Goal: Task Accomplishment & Management: Use online tool/utility

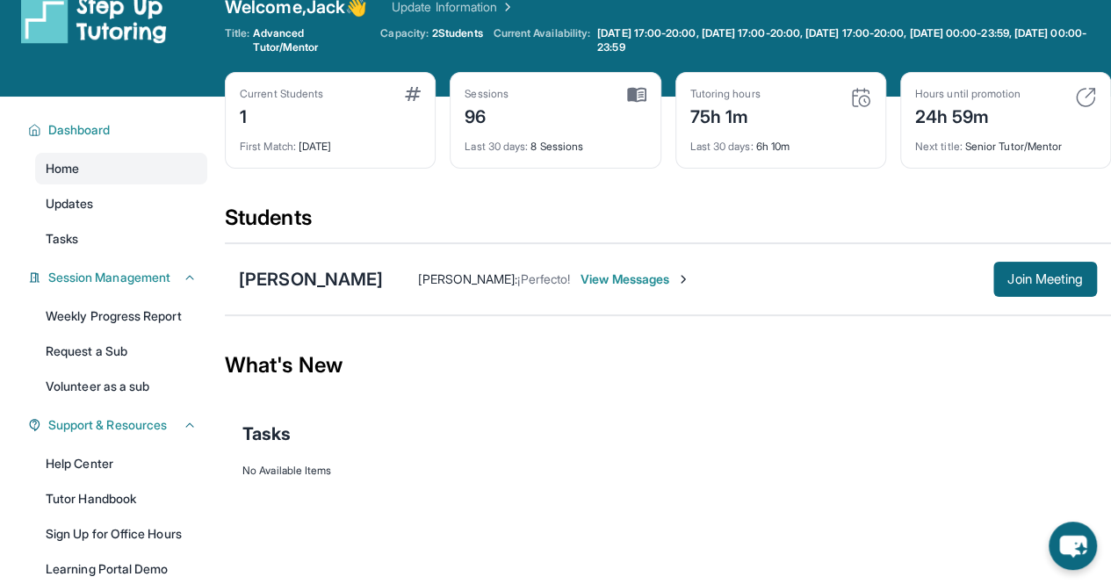
scroll to position [30, 0]
click at [195, 430] on icon at bounding box center [190, 425] width 14 height 14
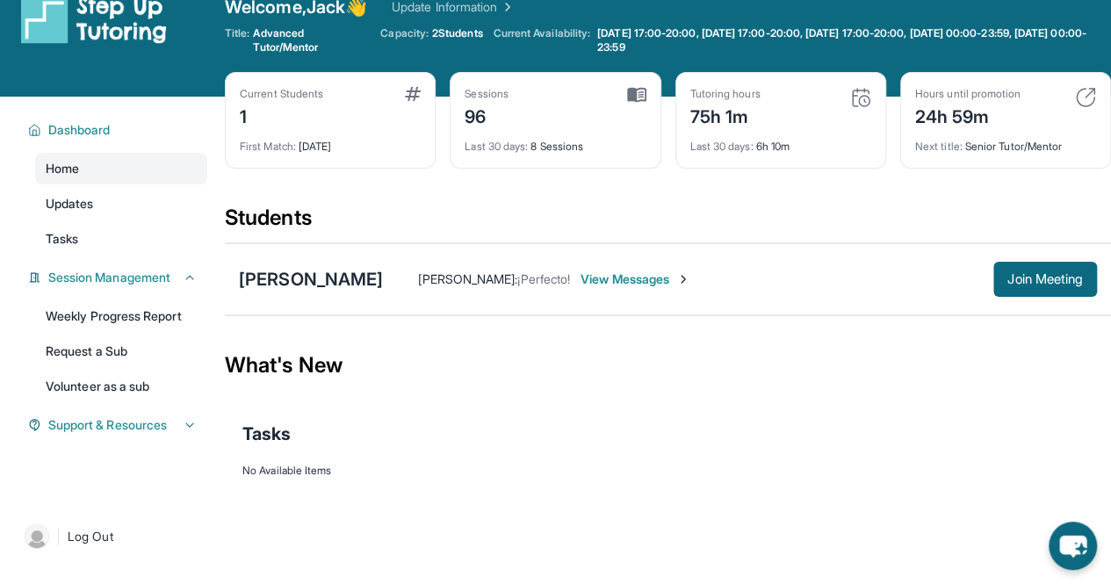
click at [183, 432] on icon at bounding box center [190, 425] width 14 height 14
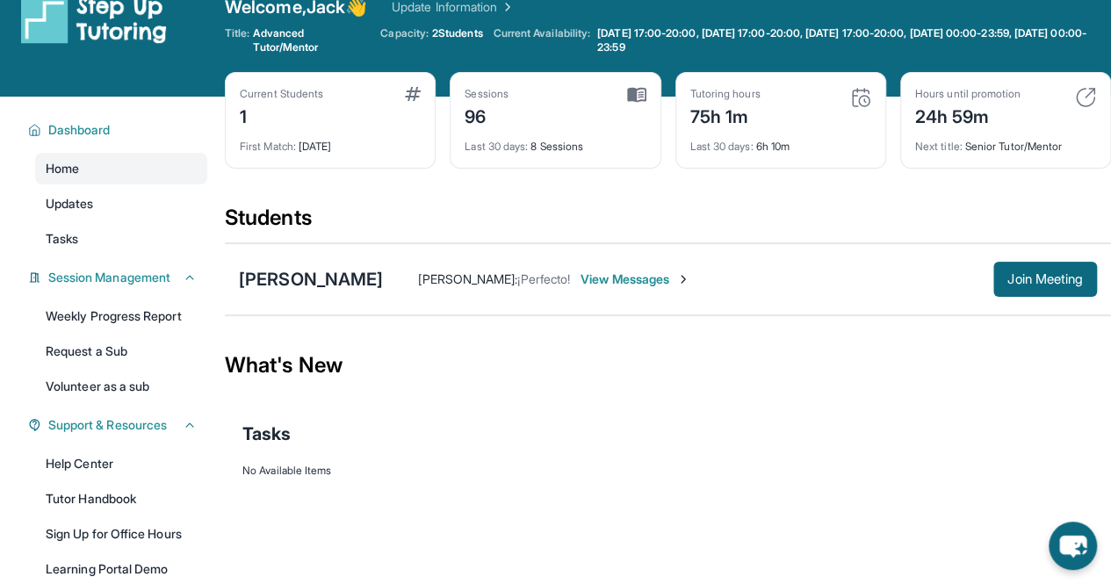
click at [126, 380] on link "Volunteer as a sub" at bounding box center [121, 387] width 172 height 32
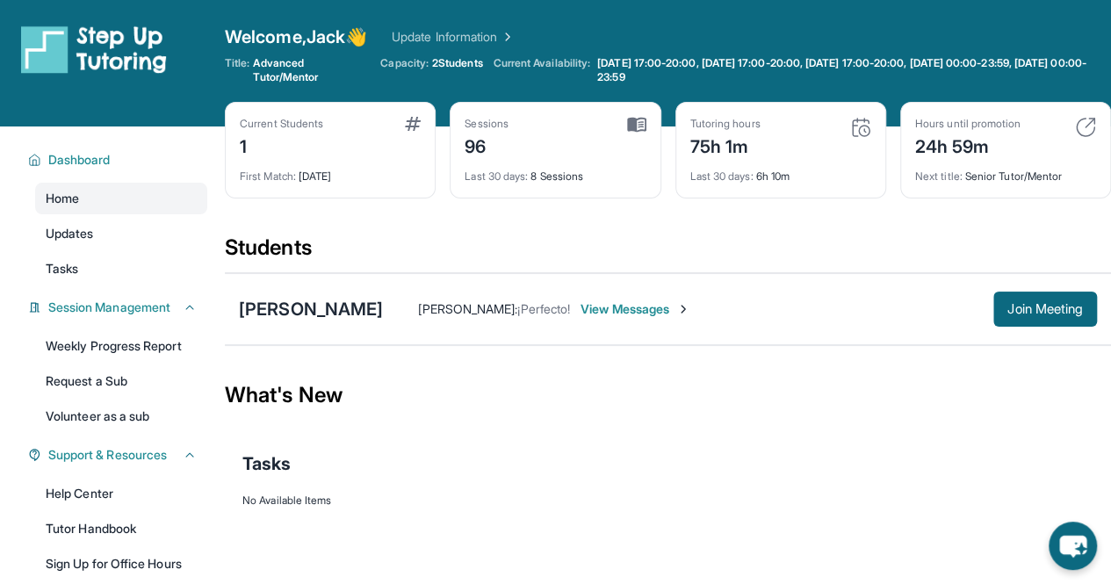
scroll to position [0, 0]
click at [532, 218] on div "Current Students 1 First Match : [DATE] Sessions 96 Last 30 days : 8 Sessions T…" at bounding box center [668, 168] width 886 height 132
click at [262, 244] on div "Students" at bounding box center [668, 253] width 886 height 39
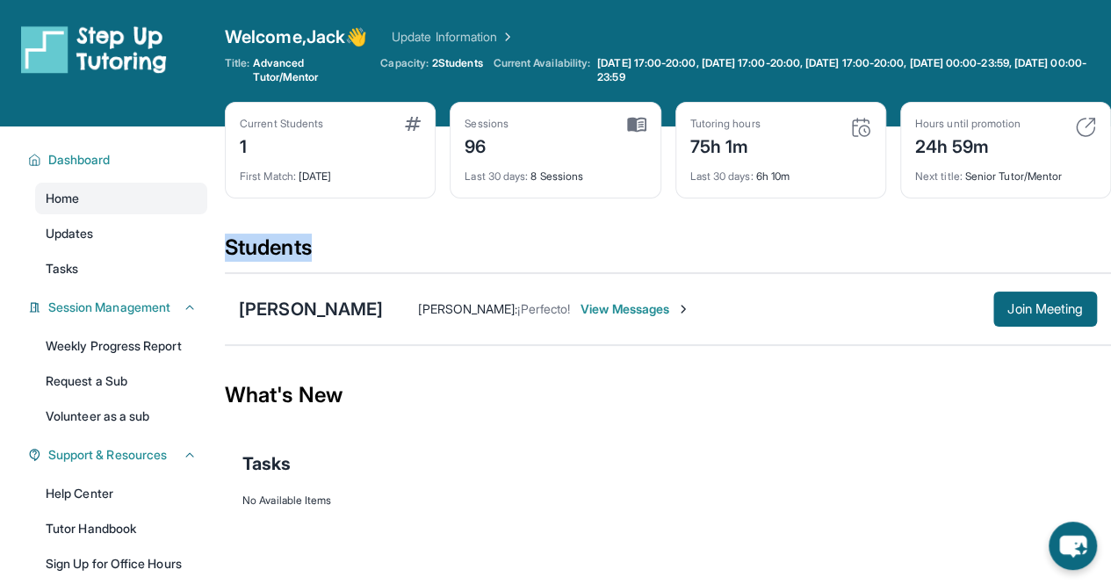
click at [262, 244] on div "Students" at bounding box center [668, 253] width 886 height 39
click at [271, 387] on div "What's New" at bounding box center [668, 395] width 886 height 77
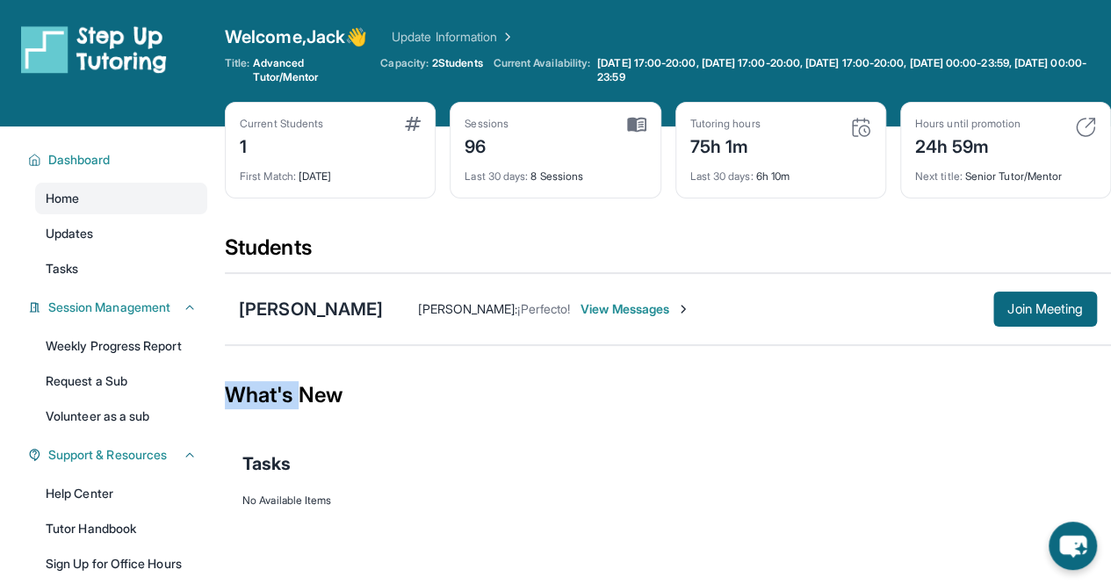
click at [271, 387] on div "What's New" at bounding box center [668, 395] width 886 height 77
click at [270, 246] on div "Students" at bounding box center [668, 253] width 886 height 39
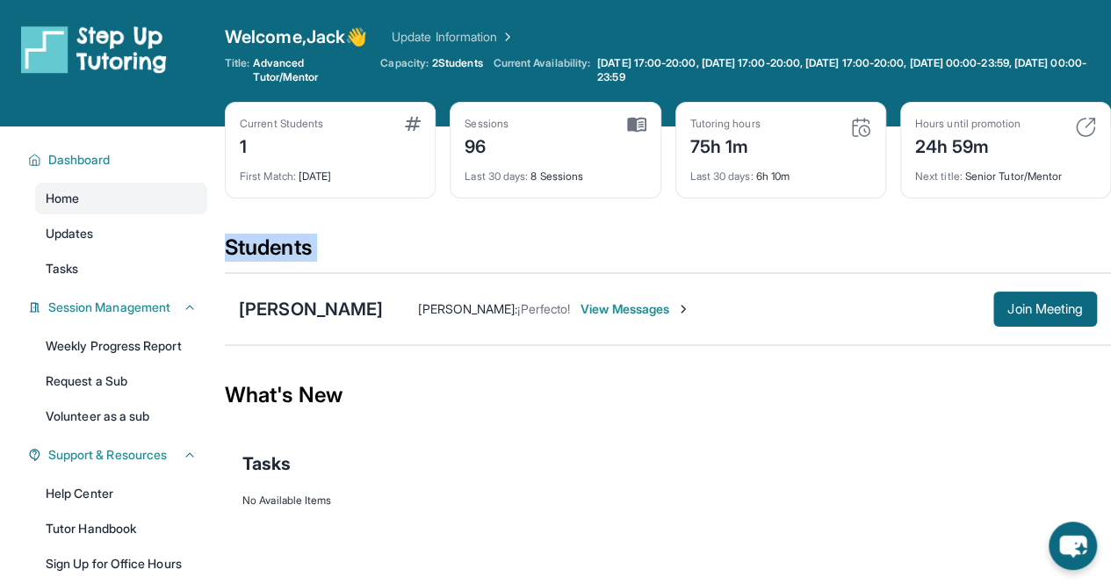
click at [270, 246] on div "Students" at bounding box center [668, 253] width 886 height 39
click at [272, 398] on div "What's New" at bounding box center [668, 395] width 886 height 77
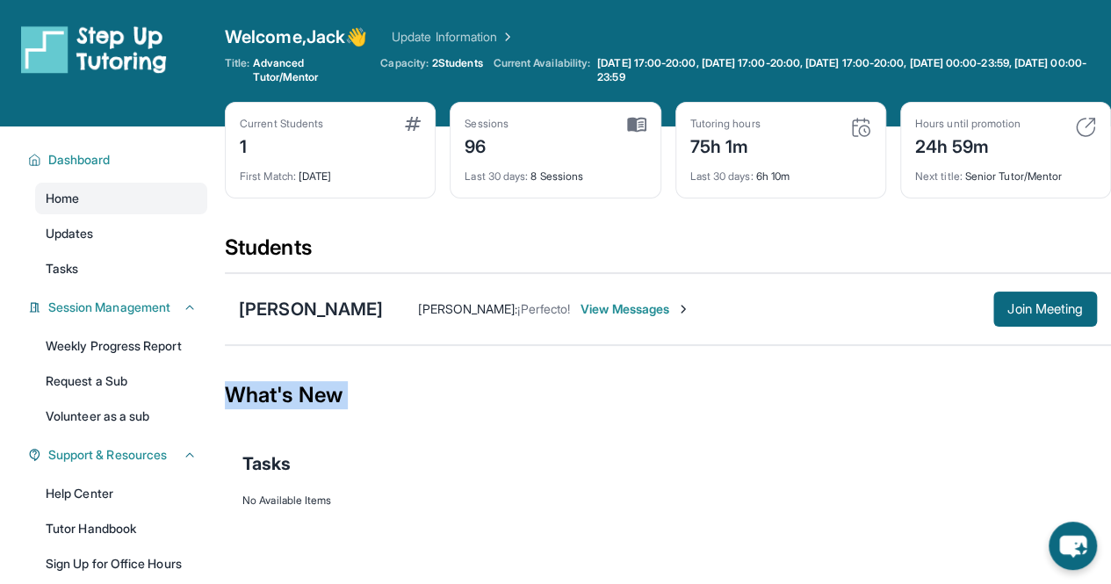
click at [272, 398] on div "What's New" at bounding box center [668, 395] width 886 height 77
click at [275, 243] on div "Students" at bounding box center [668, 253] width 886 height 39
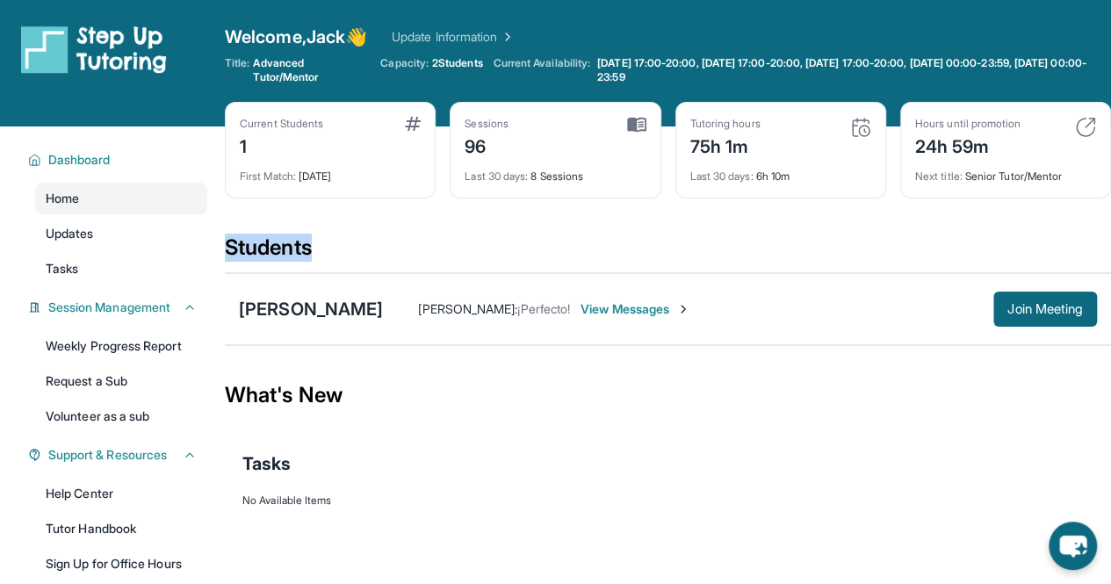
click at [275, 243] on div "Students" at bounding box center [668, 253] width 886 height 39
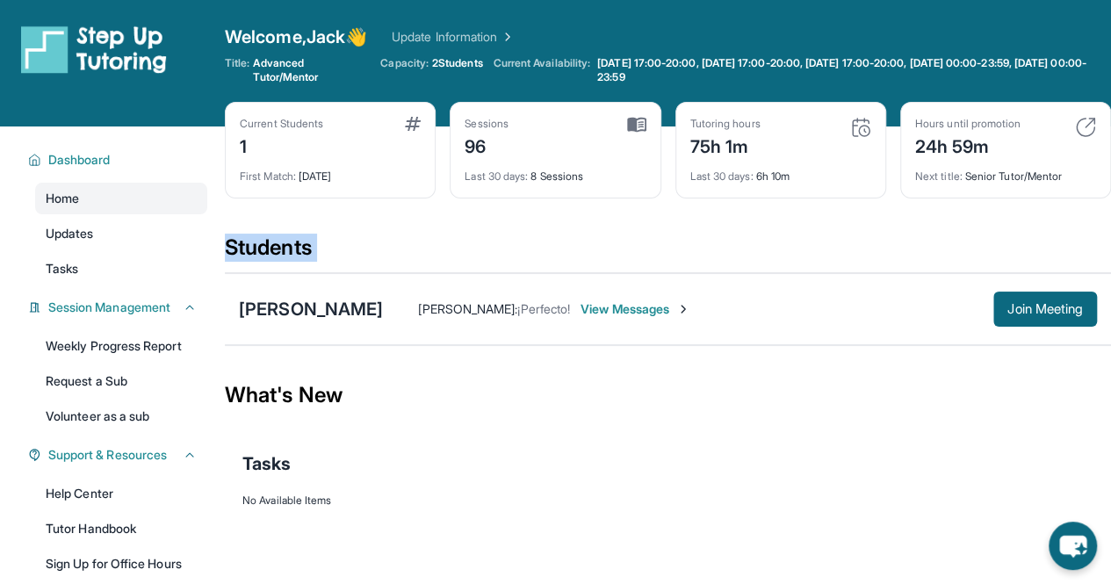
click at [275, 243] on div "Students" at bounding box center [668, 253] width 886 height 39
click at [277, 387] on div "What's New" at bounding box center [668, 395] width 886 height 77
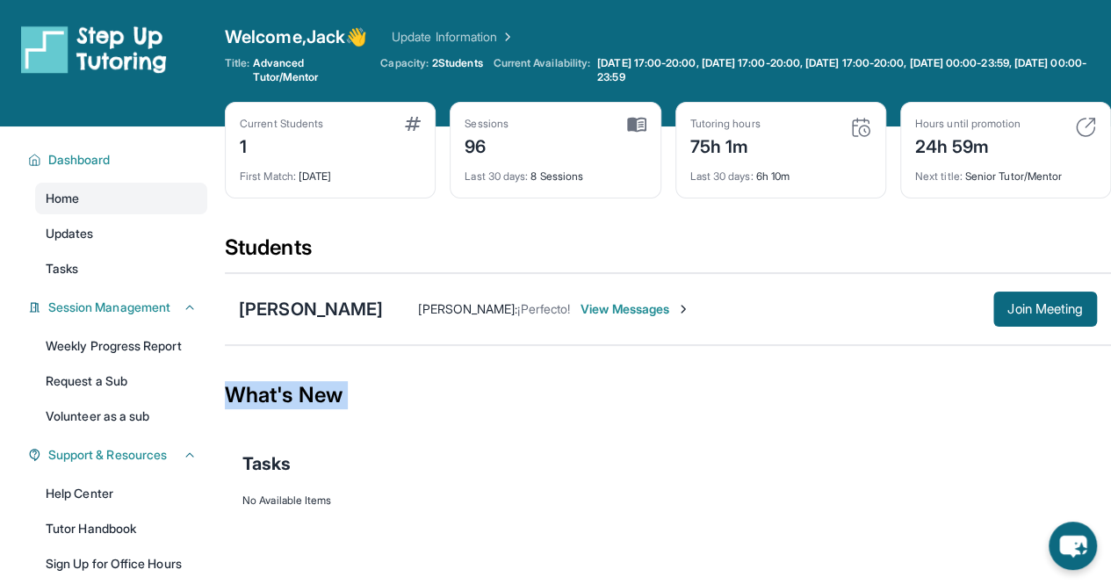
click at [277, 387] on div "What's New" at bounding box center [668, 395] width 886 height 77
click at [278, 249] on div "Students" at bounding box center [668, 253] width 886 height 39
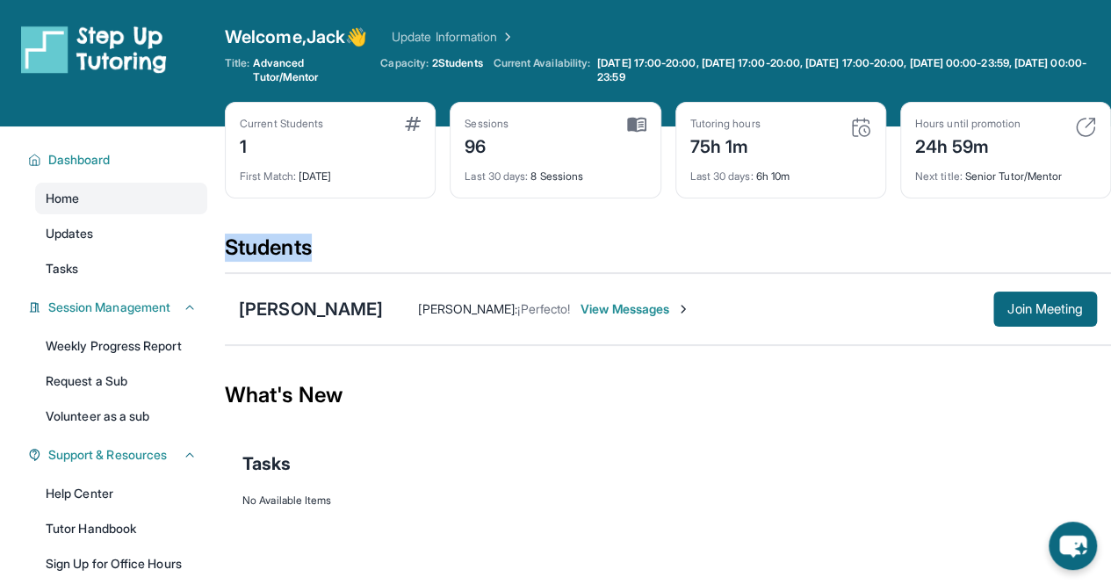
click at [278, 249] on div "Students" at bounding box center [668, 253] width 886 height 39
click at [267, 387] on div "What's New" at bounding box center [668, 395] width 886 height 77
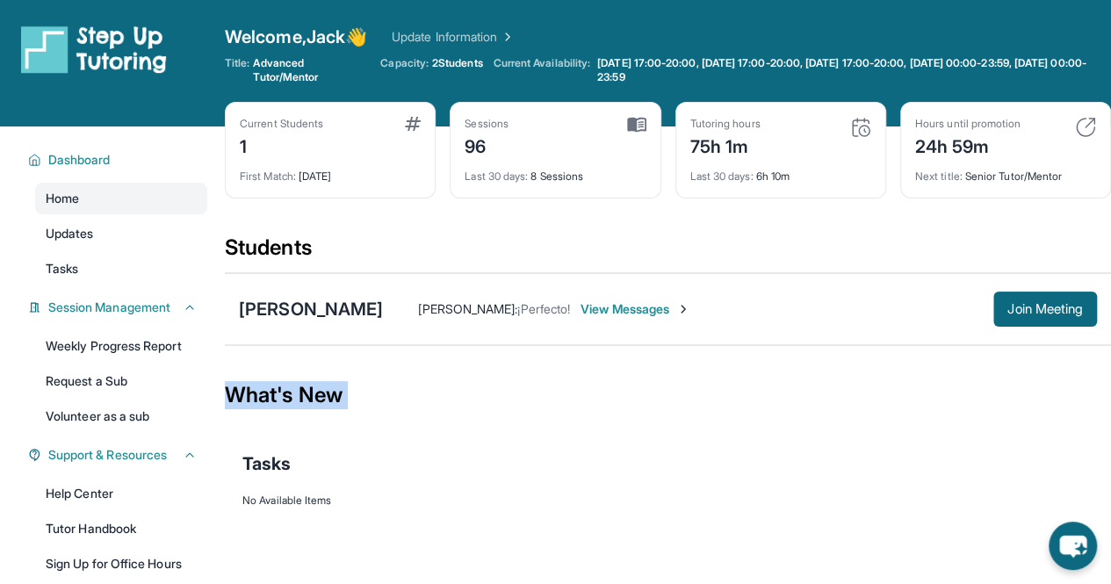
click at [267, 387] on div "What's New" at bounding box center [668, 395] width 886 height 77
click at [587, 247] on div "Students" at bounding box center [668, 253] width 886 height 39
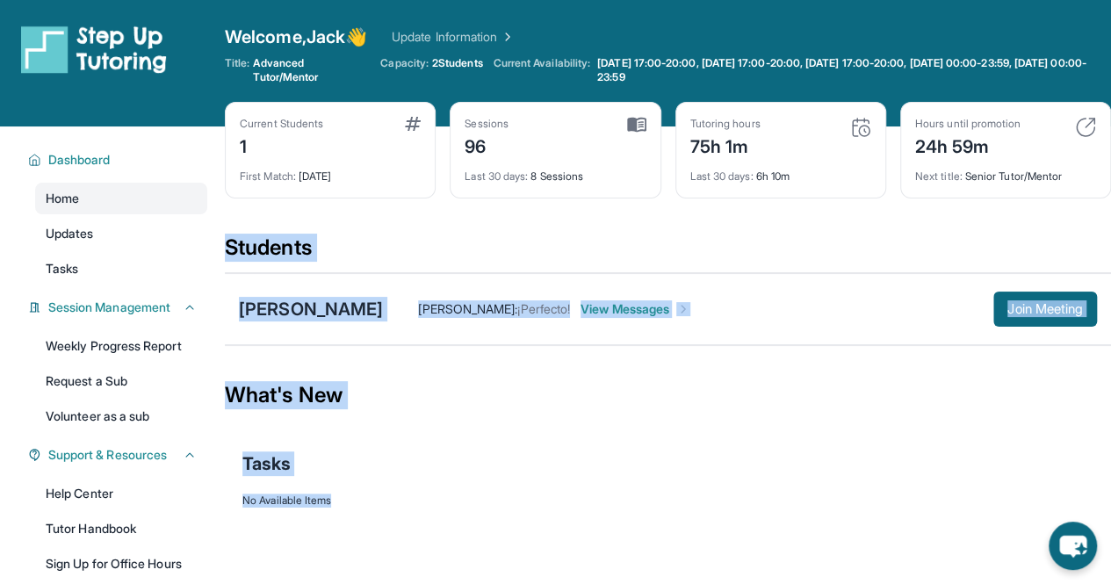
drag, startPoint x: 425, startPoint y: 500, endPoint x: 229, endPoint y: 249, distance: 318.5
click at [229, 249] on main "Current Students 1 First Match : [DATE] Sessions 96 Last 30 days : 8 Sessions T…" at bounding box center [668, 346] width 886 height 441
click at [229, 249] on div "Students" at bounding box center [668, 253] width 886 height 39
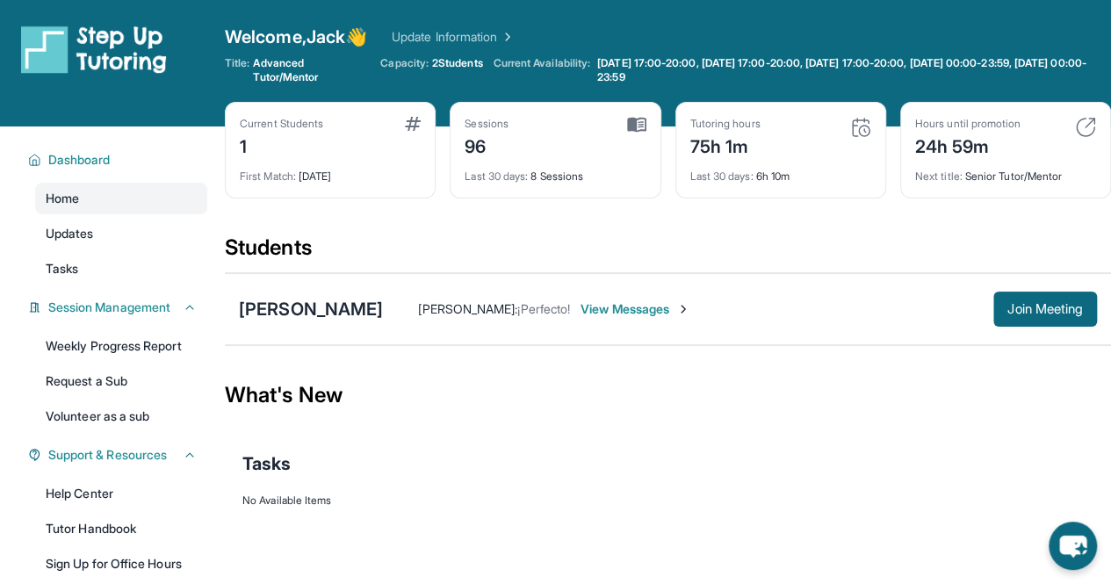
click at [1038, 328] on div "[PERSON_NAME] [PERSON_NAME] : ¡[PERSON_NAME]! View Messages Join Meeting" at bounding box center [668, 309] width 886 height 72
click at [1030, 314] on span "Join Meeting" at bounding box center [1045, 309] width 76 height 11
